Goal: Task Accomplishment & Management: Complete application form

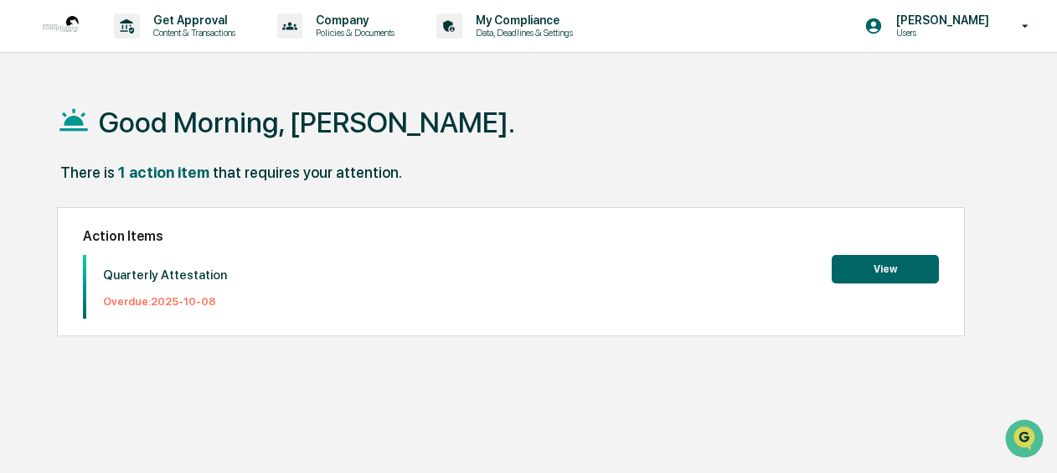
click at [891, 262] on button "View" at bounding box center [885, 269] width 107 height 28
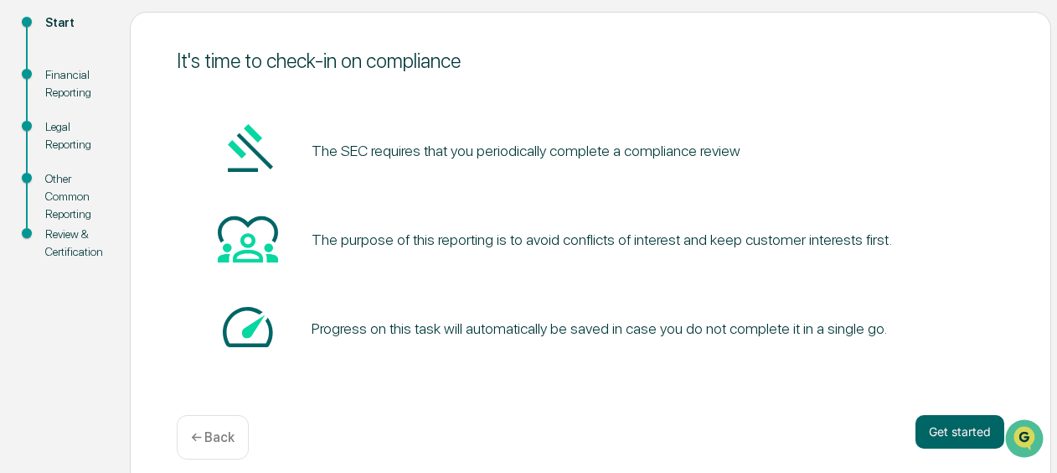
scroll to position [203, 0]
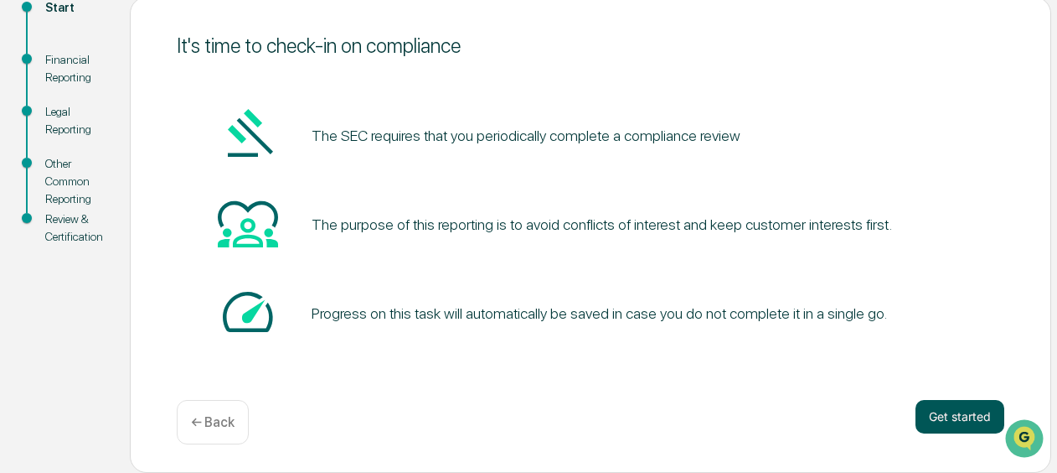
click at [959, 421] on button "Get started" at bounding box center [960, 417] width 89 height 34
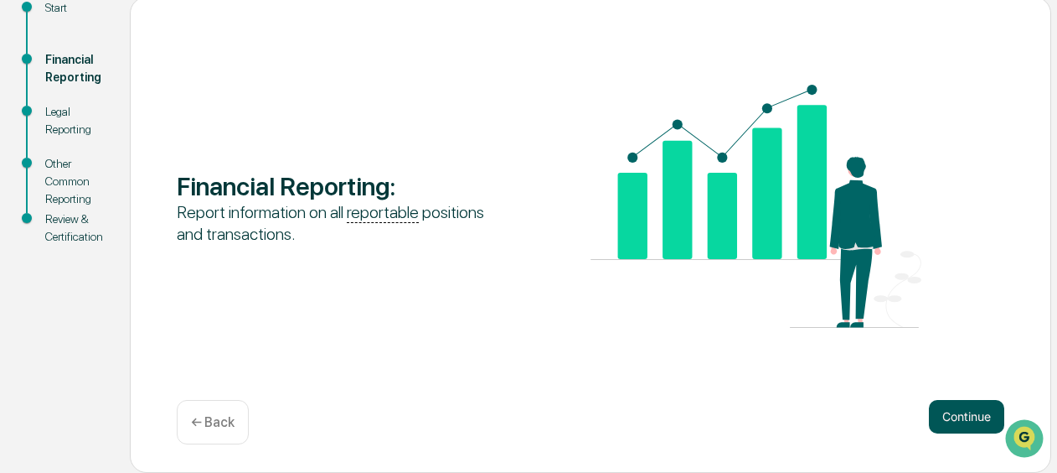
click at [958, 421] on button "Continue" at bounding box center [966, 417] width 75 height 34
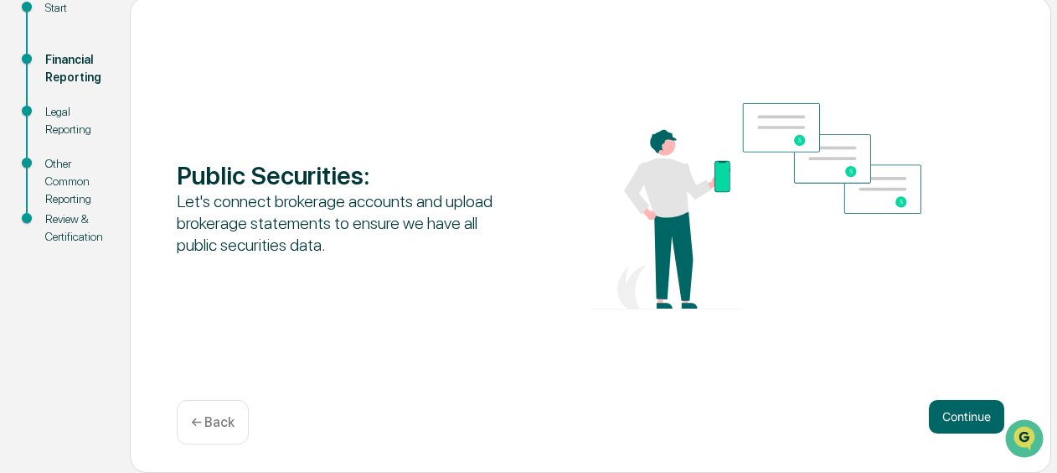
click at [958, 421] on button "Continue" at bounding box center [966, 417] width 75 height 34
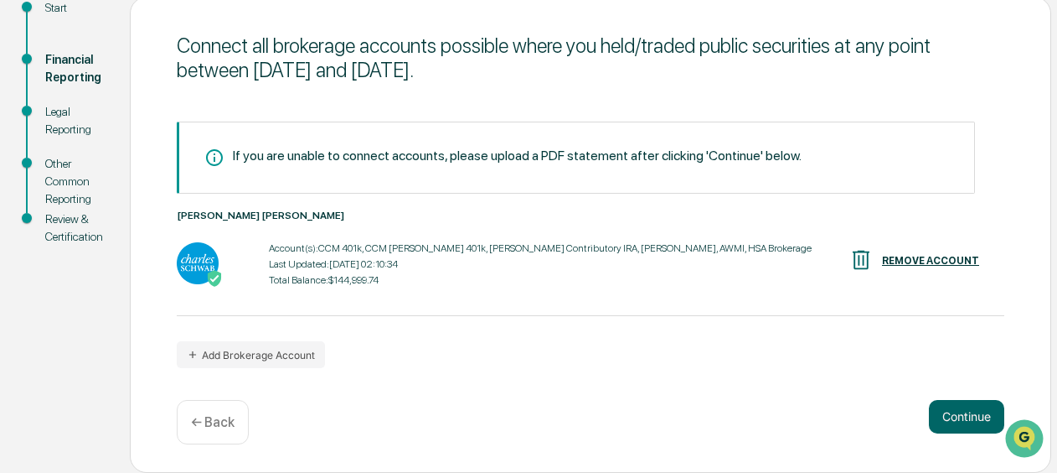
click at [958, 421] on button "Continue" at bounding box center [966, 417] width 75 height 34
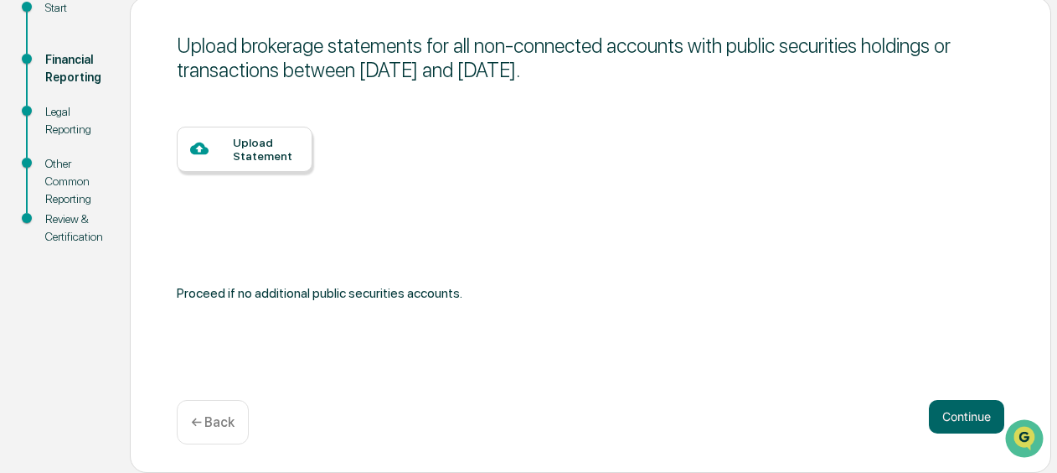
click at [958, 421] on button "Continue" at bounding box center [966, 417] width 75 height 34
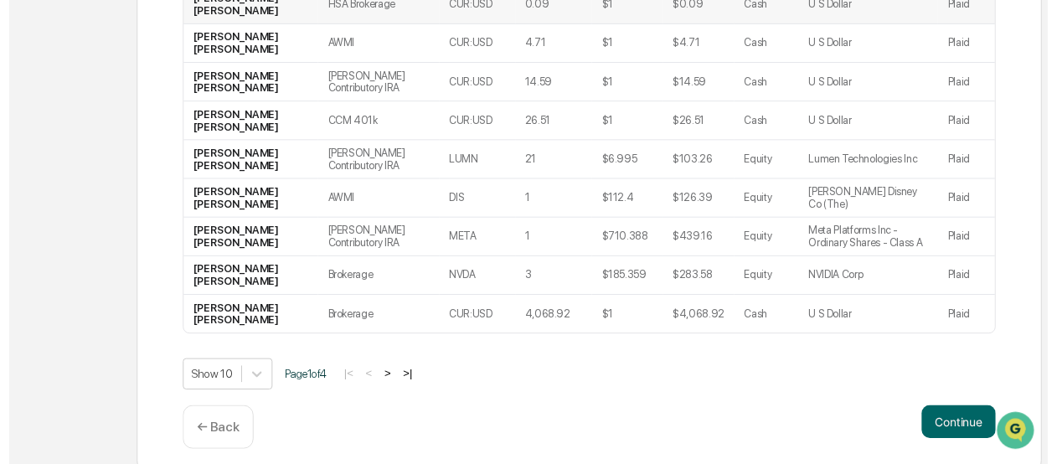
scroll to position [457, 0]
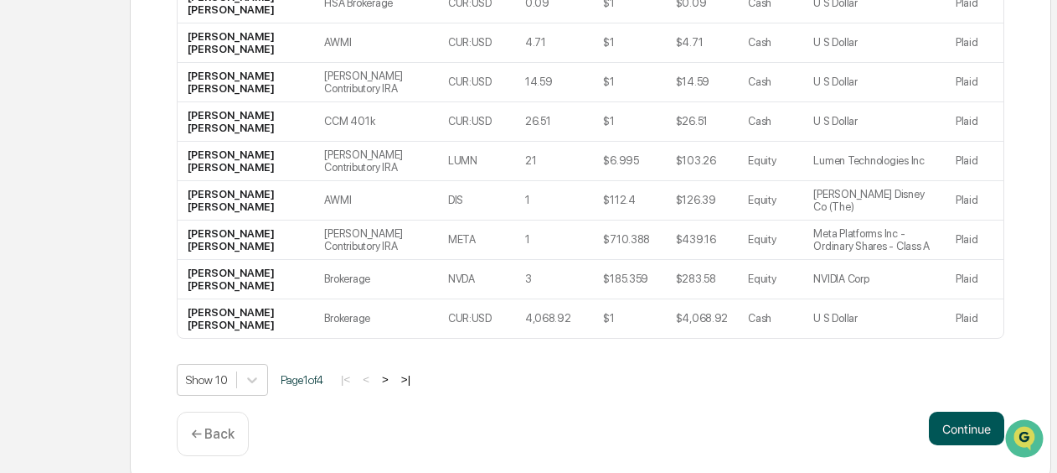
click at [957, 426] on button "Continue" at bounding box center [966, 428] width 75 height 34
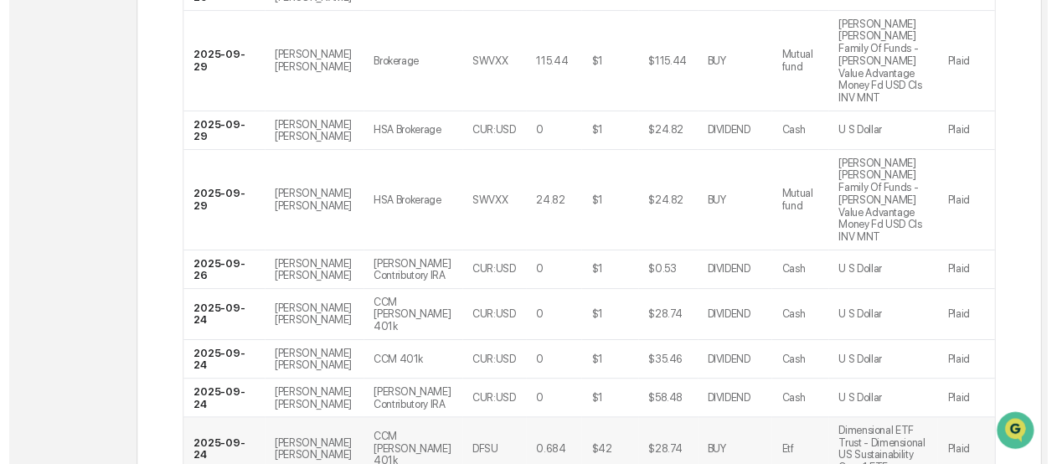
scroll to position [564, 0]
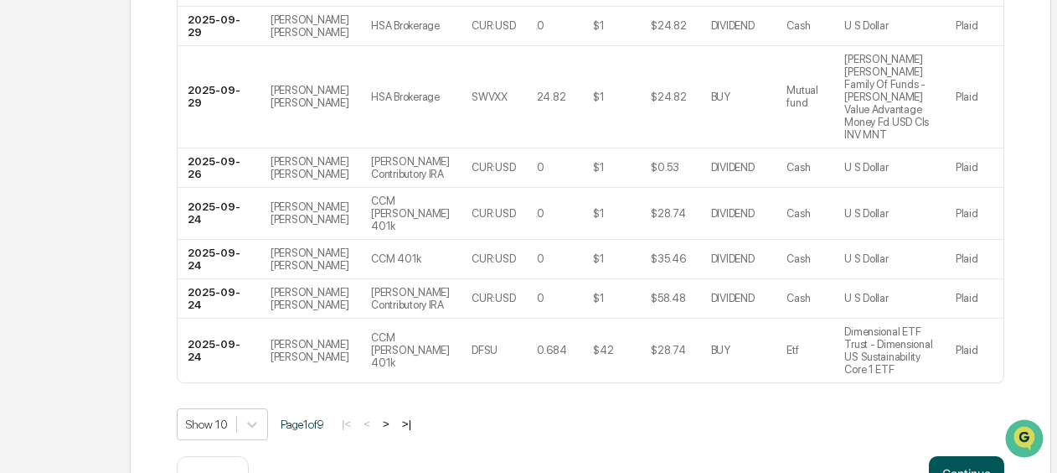
click at [958, 456] on button "Continue" at bounding box center [966, 473] width 75 height 34
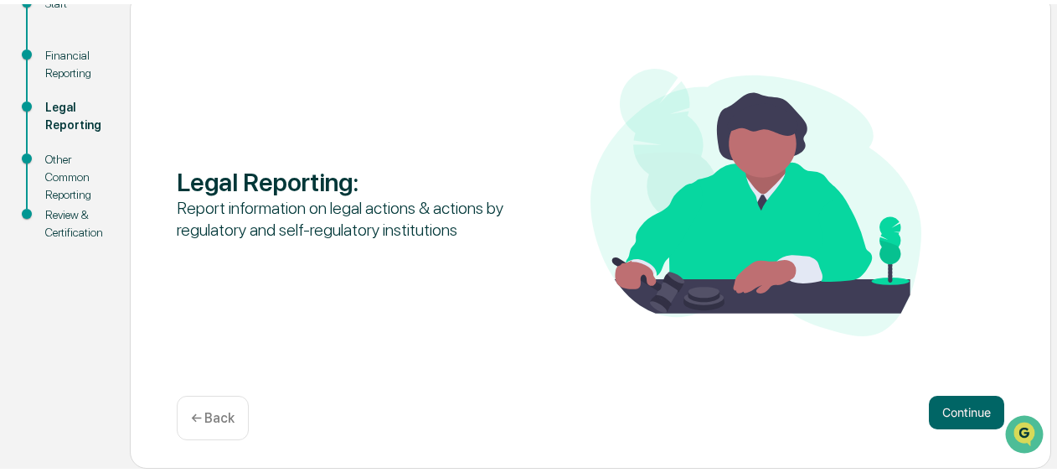
scroll to position [203, 0]
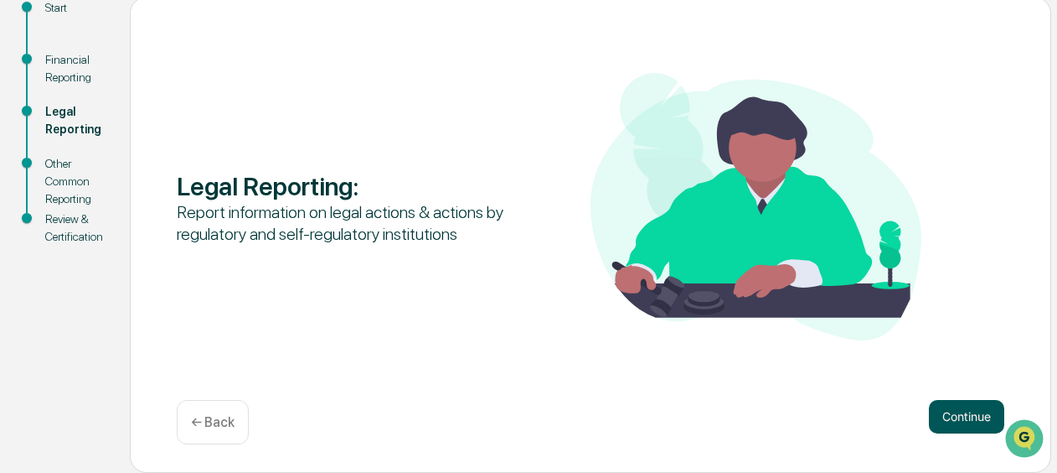
click at [958, 420] on button "Continue" at bounding box center [966, 417] width 75 height 34
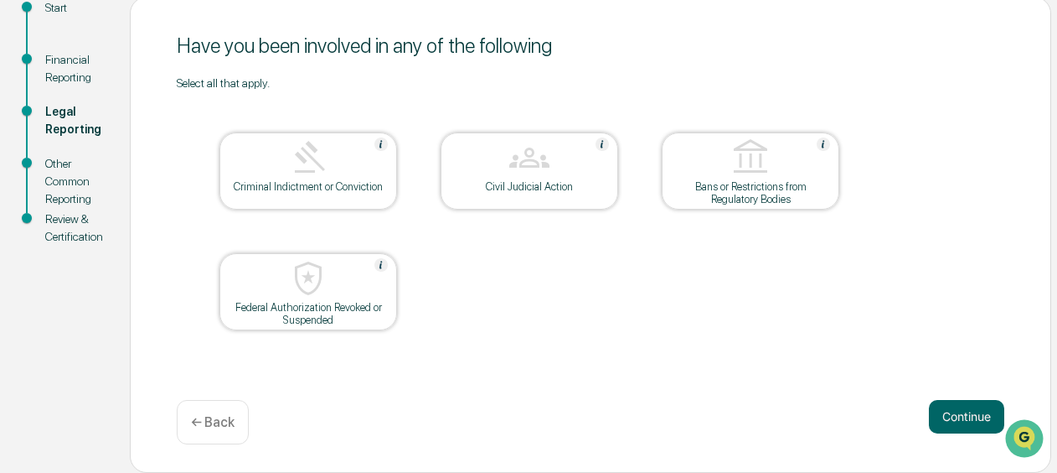
click at [958, 420] on button "Continue" at bounding box center [966, 417] width 75 height 34
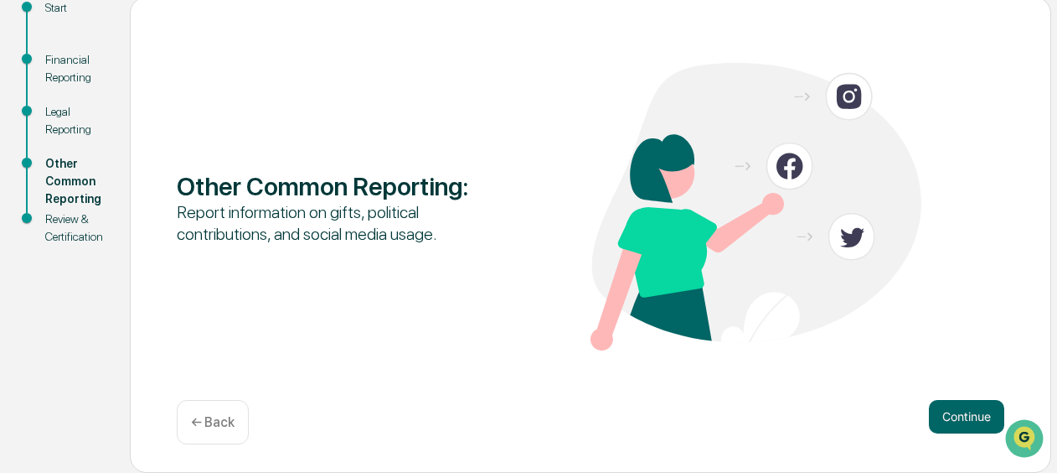
click at [958, 420] on button "Continue" at bounding box center [966, 417] width 75 height 34
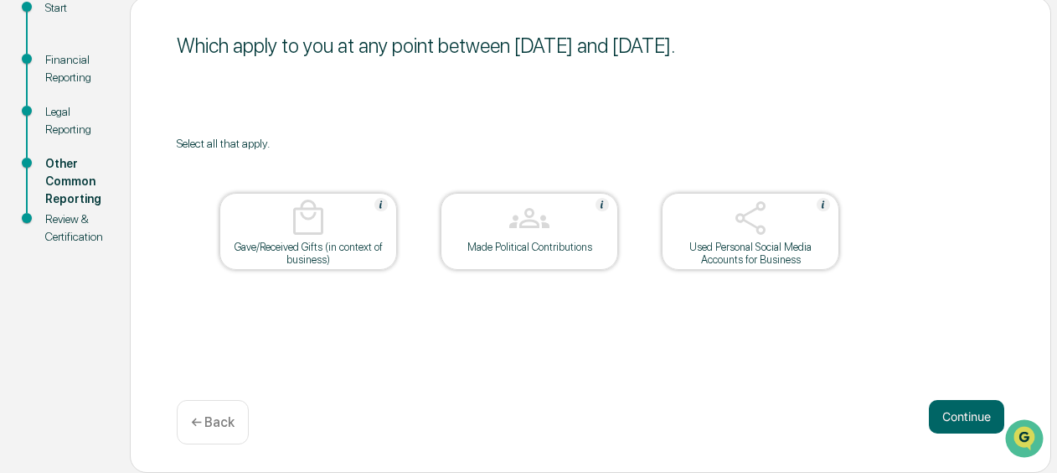
click at [958, 420] on button "Continue" at bounding box center [966, 417] width 75 height 34
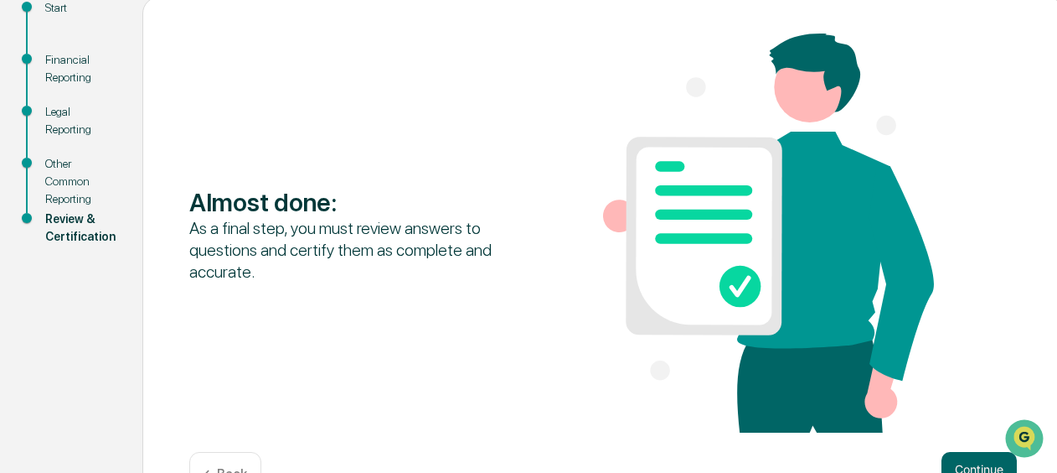
scroll to position [256, 0]
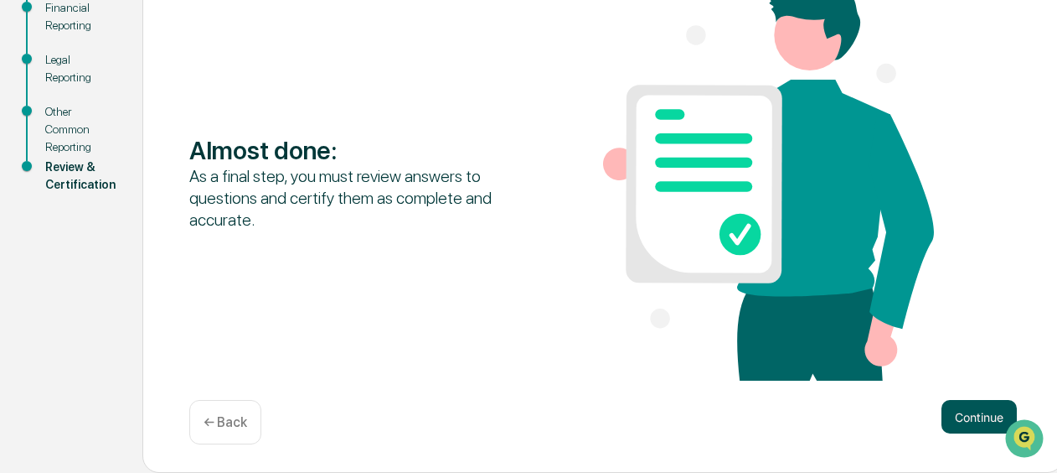
click at [966, 405] on button "Continue" at bounding box center [979, 417] width 75 height 34
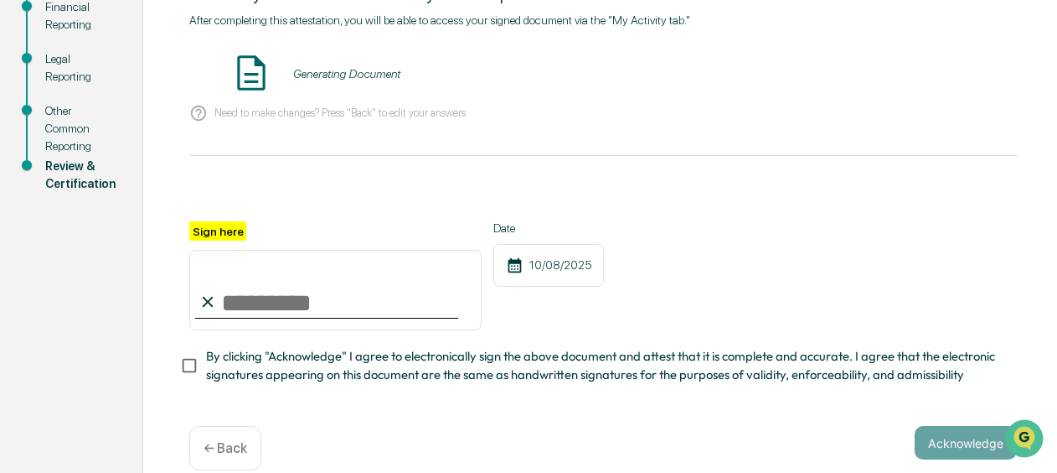
click at [258, 287] on input "Sign here" at bounding box center [335, 290] width 292 height 80
type input "**********"
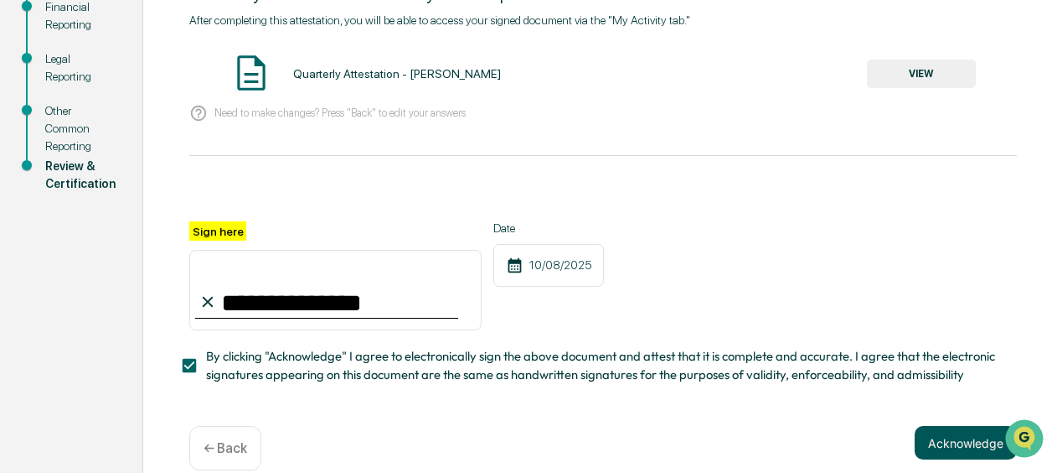
click at [928, 448] on button "Acknowledge" at bounding box center [966, 443] width 102 height 34
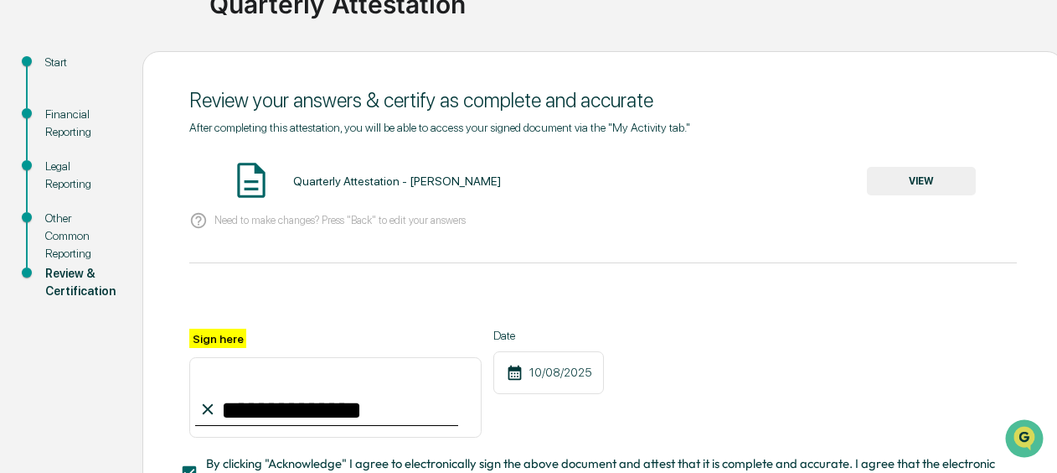
scroll to position [146, 0]
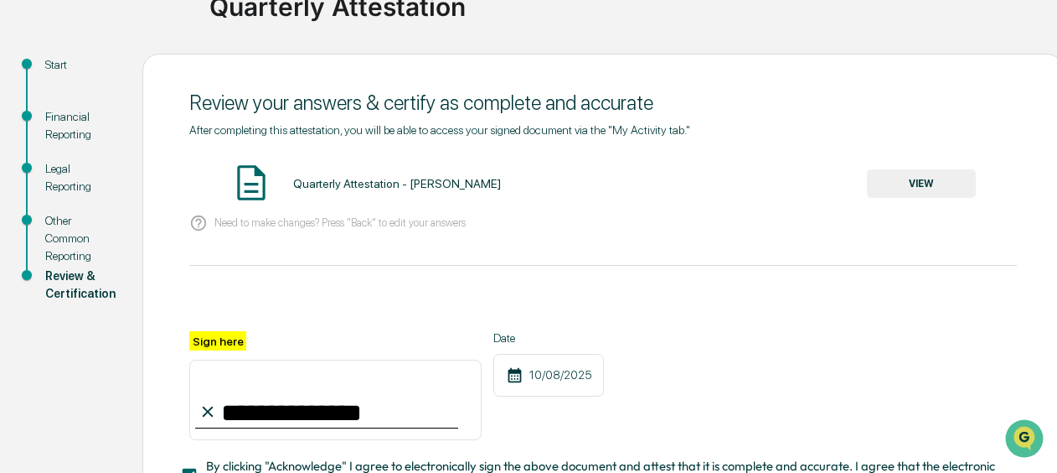
click at [923, 183] on button "VIEW" at bounding box center [921, 183] width 109 height 28
